Goal: Task Accomplishment & Management: Manage account settings

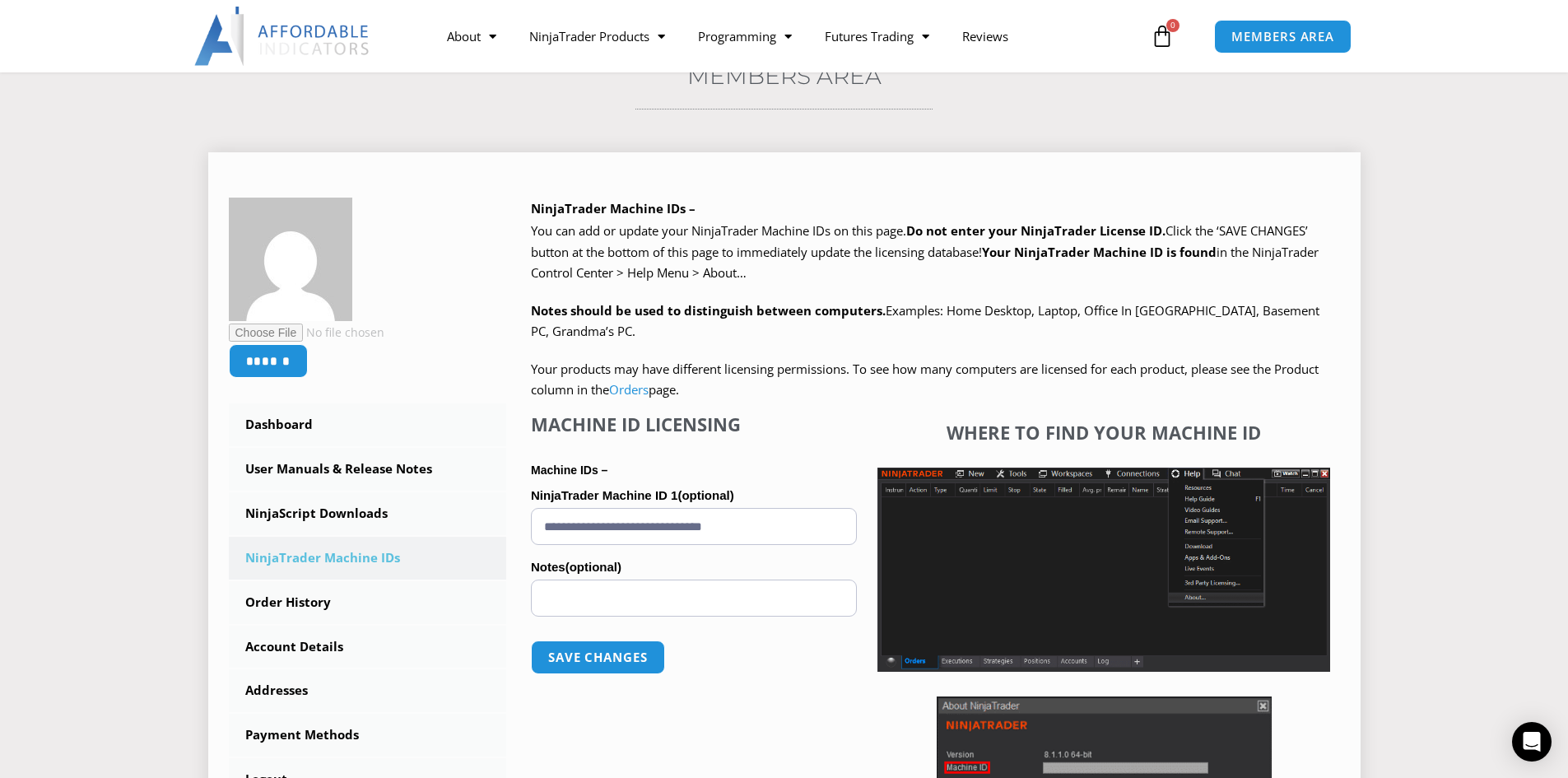
scroll to position [247, 0]
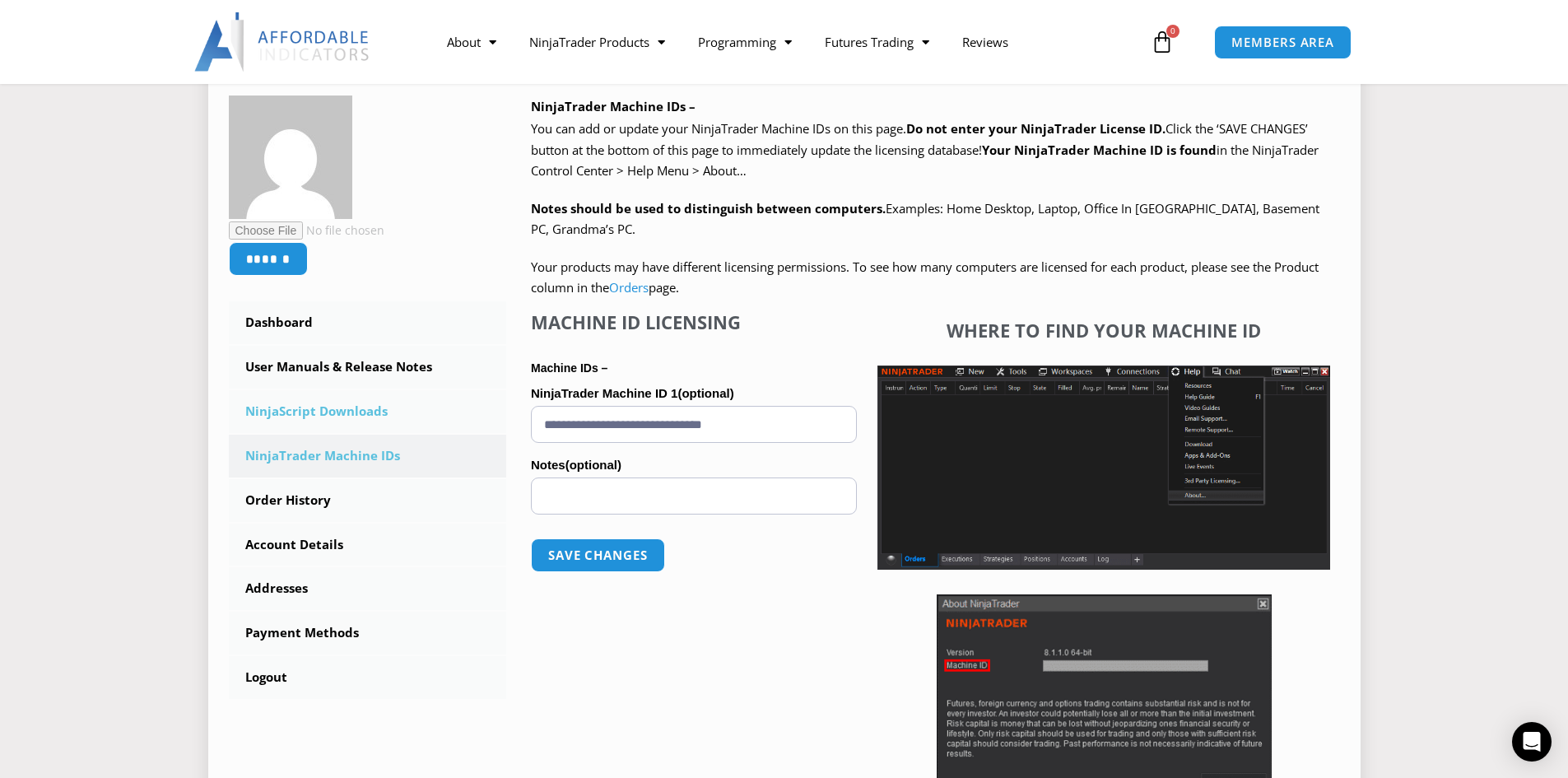
drag, startPoint x: 796, startPoint y: 425, endPoint x: 471, endPoint y: 432, distance: 325.1
click at [471, 432] on div "****** Dashboard Subscriptions User Manuals & Release Notes NinjaScript Downloa…" at bounding box center [784, 469] width 1110 height 748
click at [617, 557] on button "Save changes" at bounding box center [597, 555] width 140 height 35
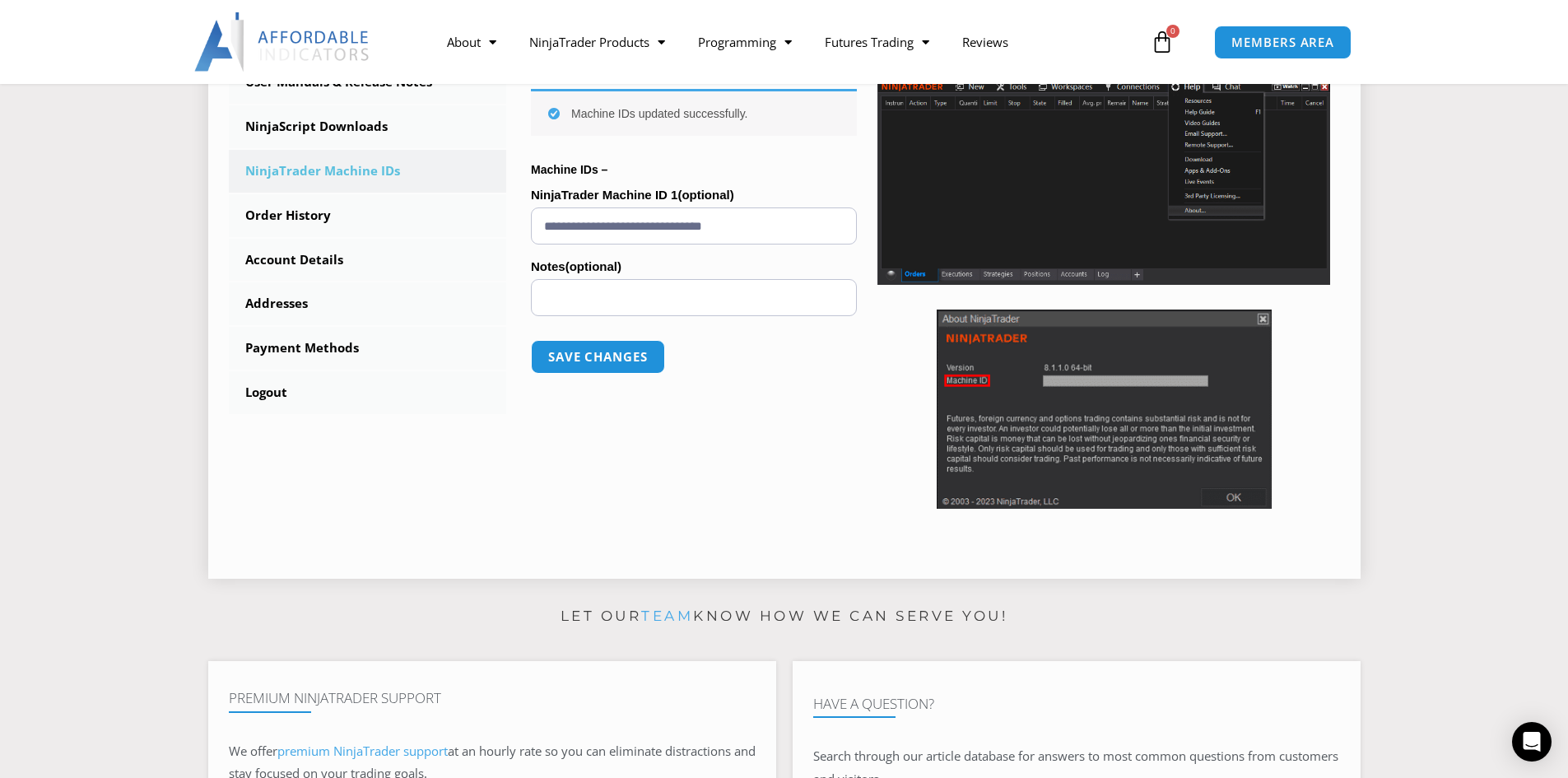
scroll to position [412, 0]
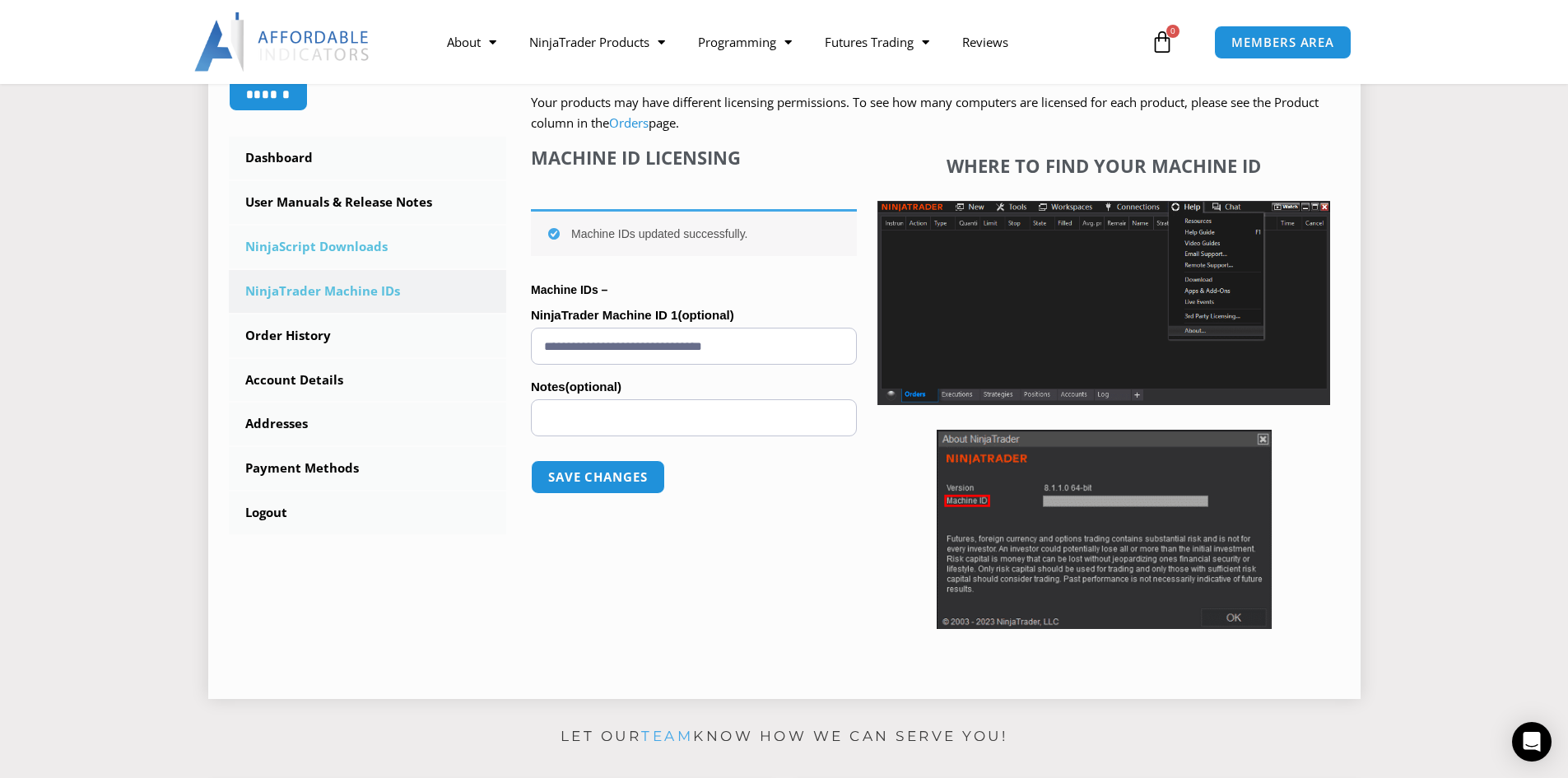
click at [338, 245] on link "NinjaScript Downloads" at bounding box center [367, 248] width 278 height 43
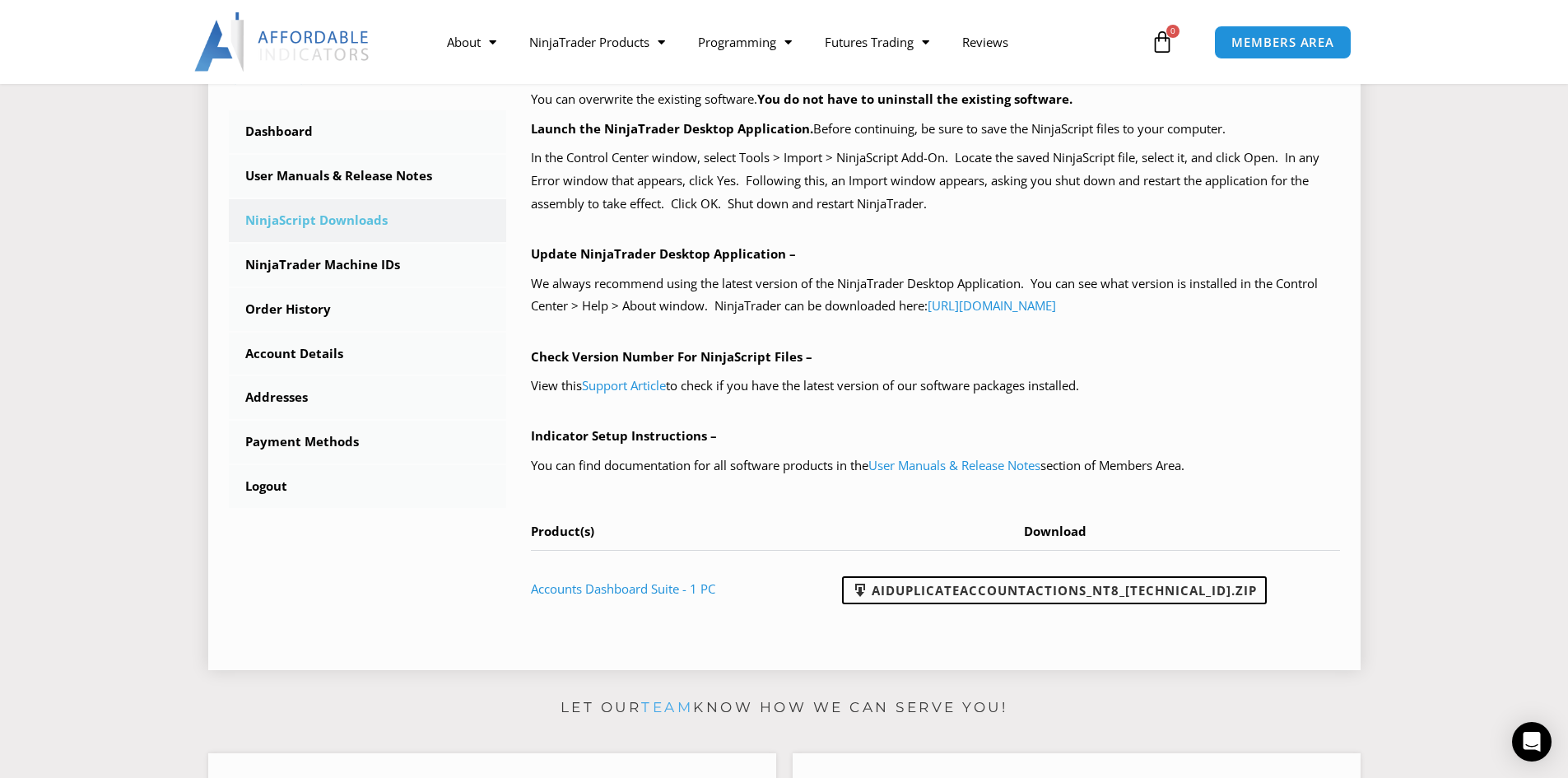
scroll to position [494, 0]
